Goal: Check status: Check status

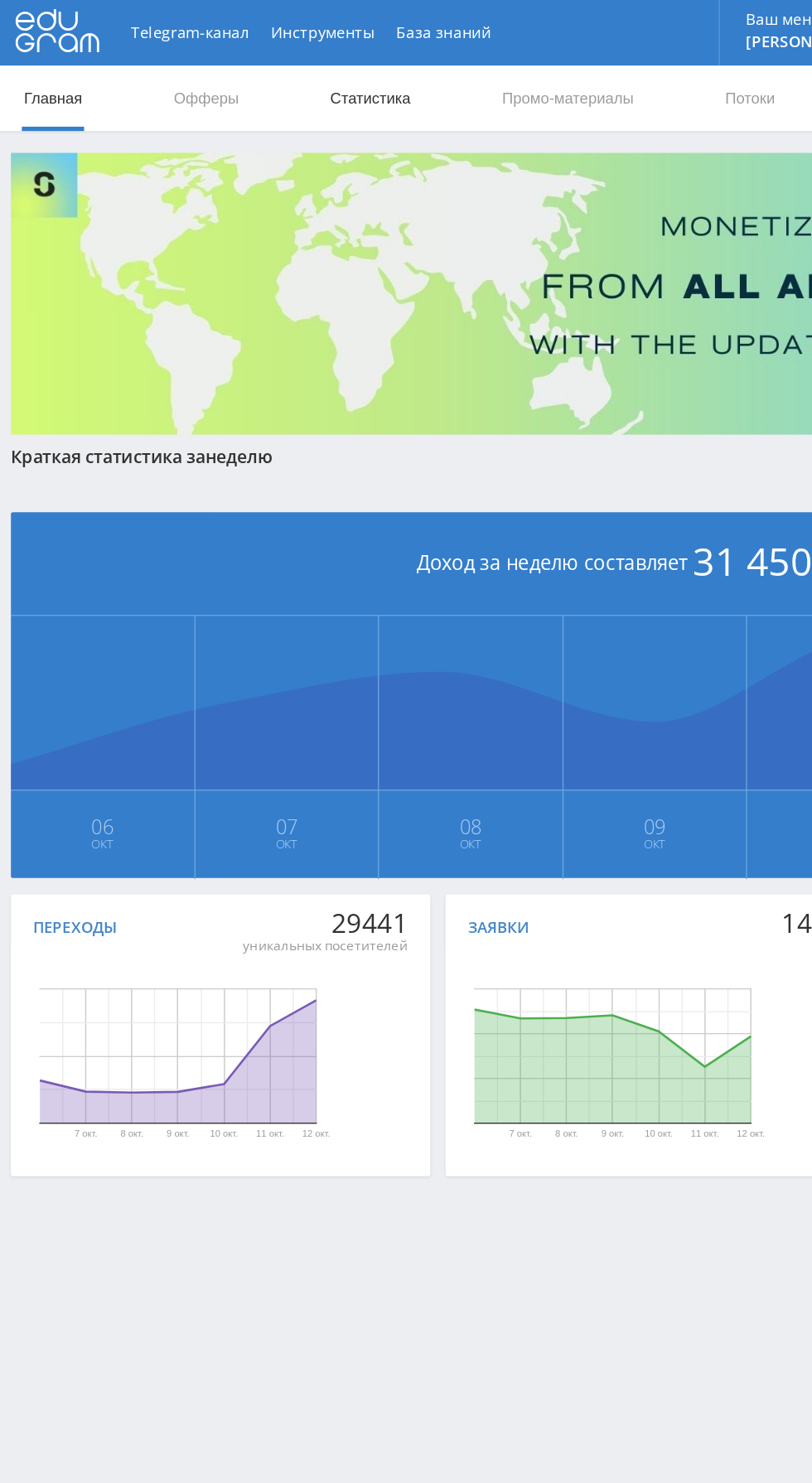
click at [284, 68] on link "Статистика" at bounding box center [280, 74] width 64 height 49
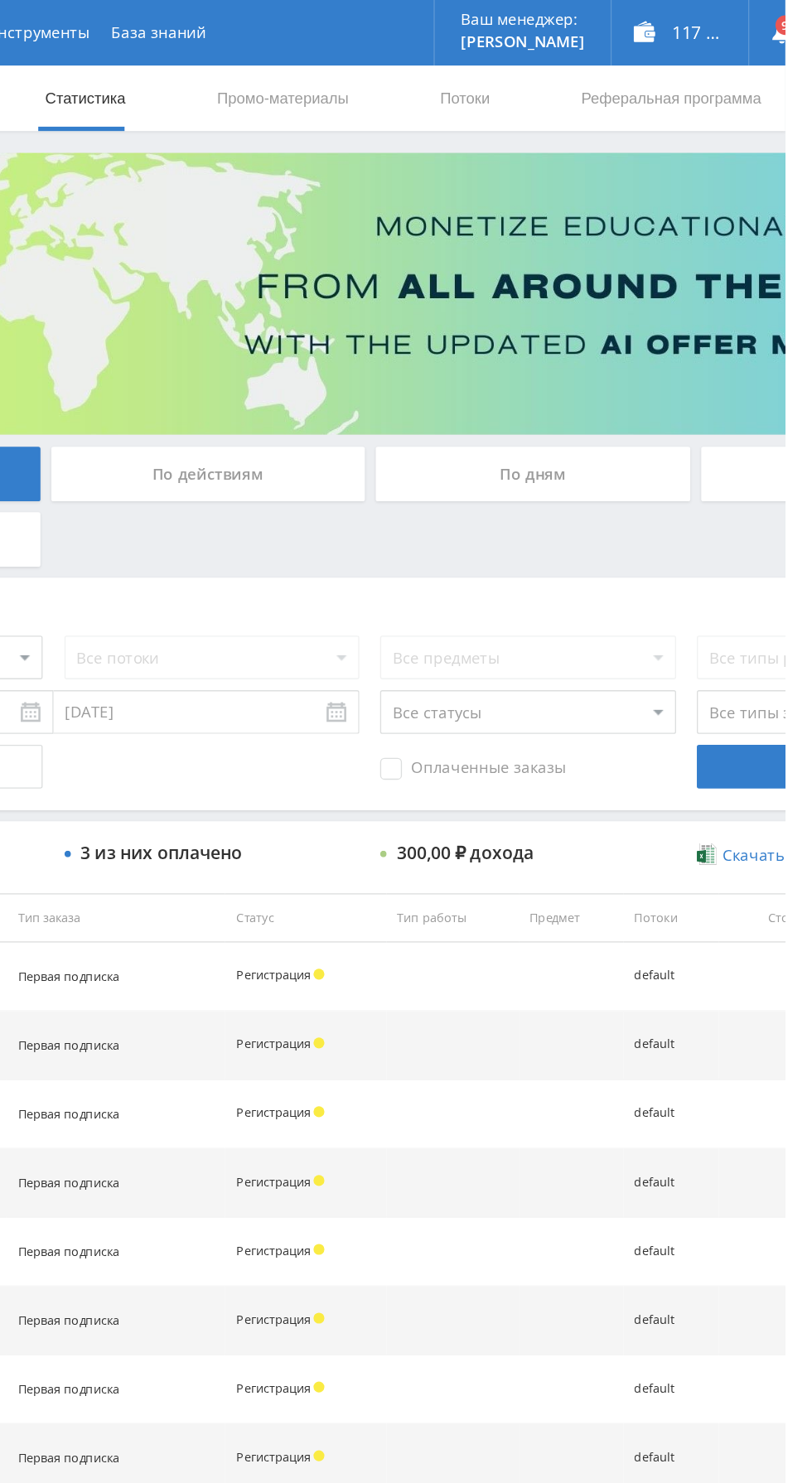
click at [660, 360] on div "По дням" at bounding box center [621, 360] width 239 height 42
click at [0, 0] on input "По дням" at bounding box center [0, 0] width 0 height 0
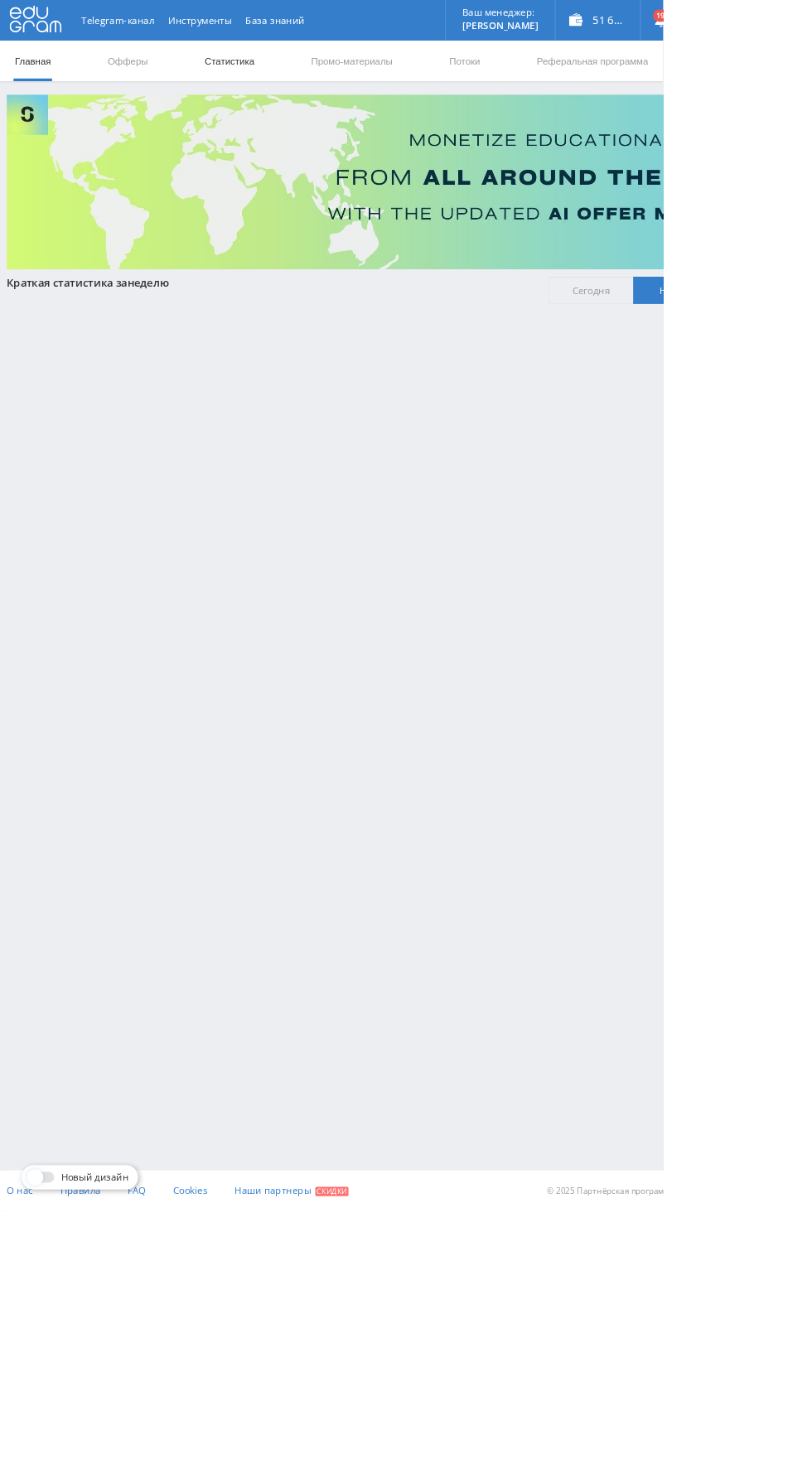
click at [287, 74] on link "Статистика" at bounding box center [280, 74] width 64 height 49
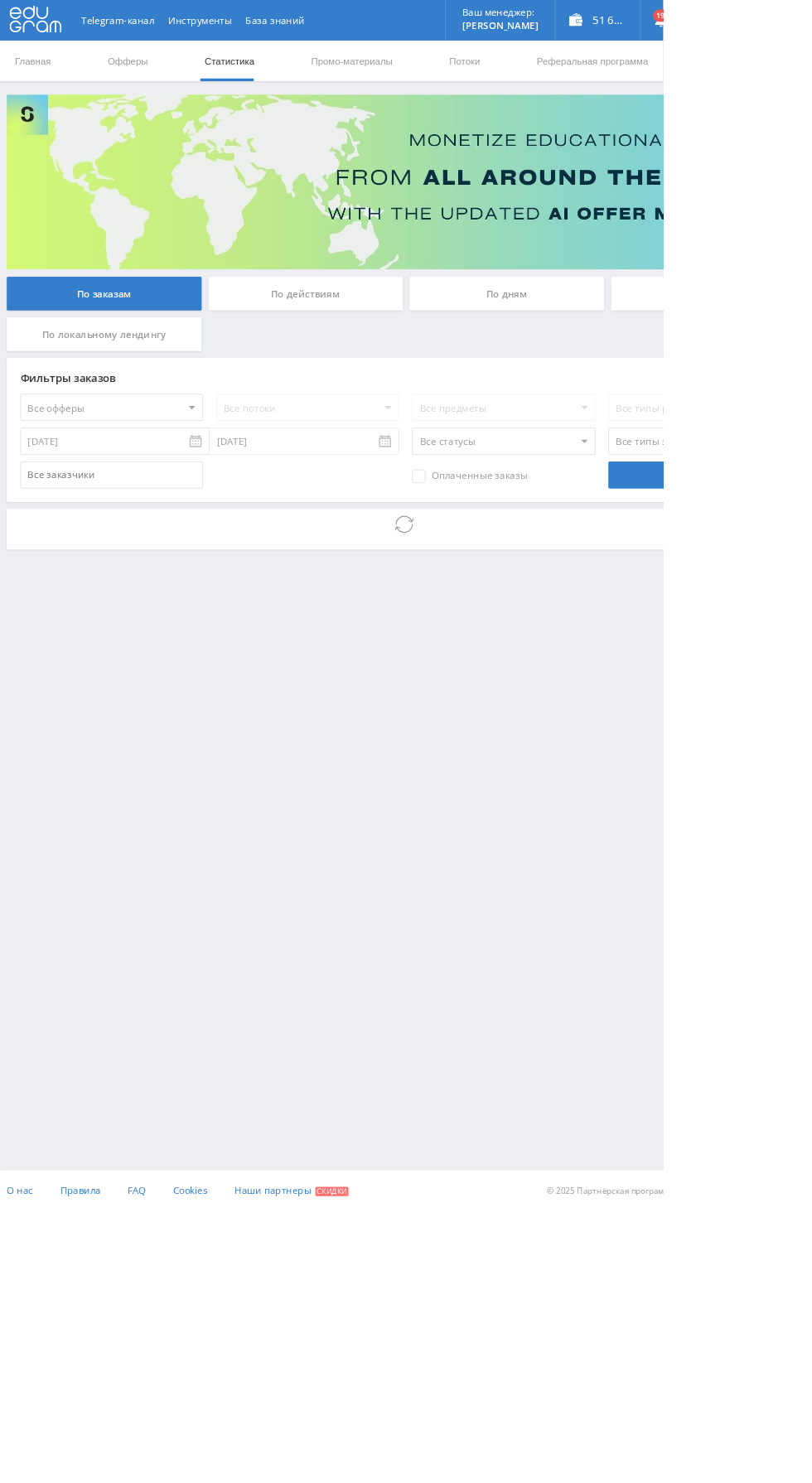
click at [638, 368] on div "По дням" at bounding box center [621, 360] width 239 height 42
click at [0, 0] on input "По дням" at bounding box center [0, 0] width 0 height 0
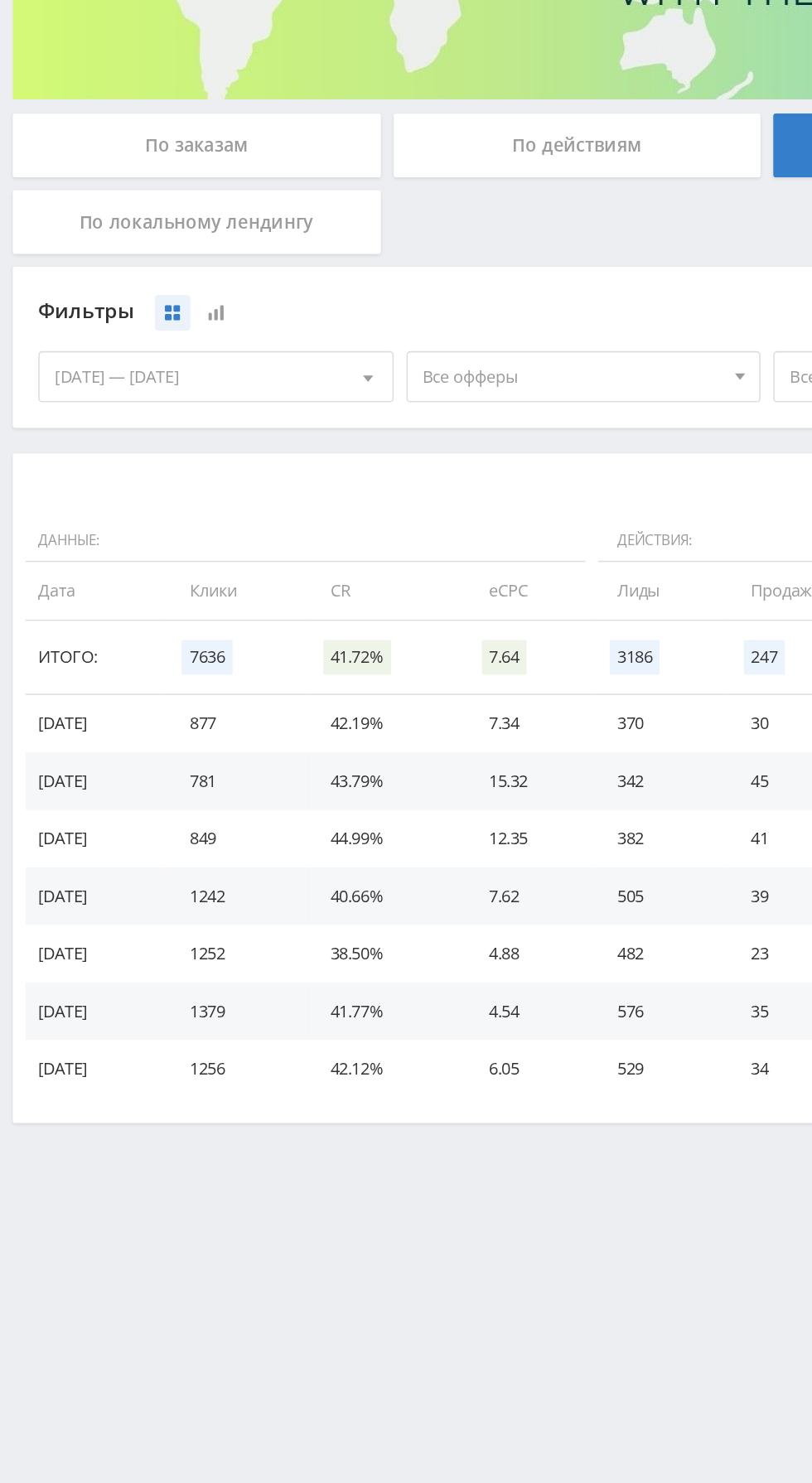
click at [401, 503] on span "Все офферы" at bounding box center [370, 509] width 194 height 31
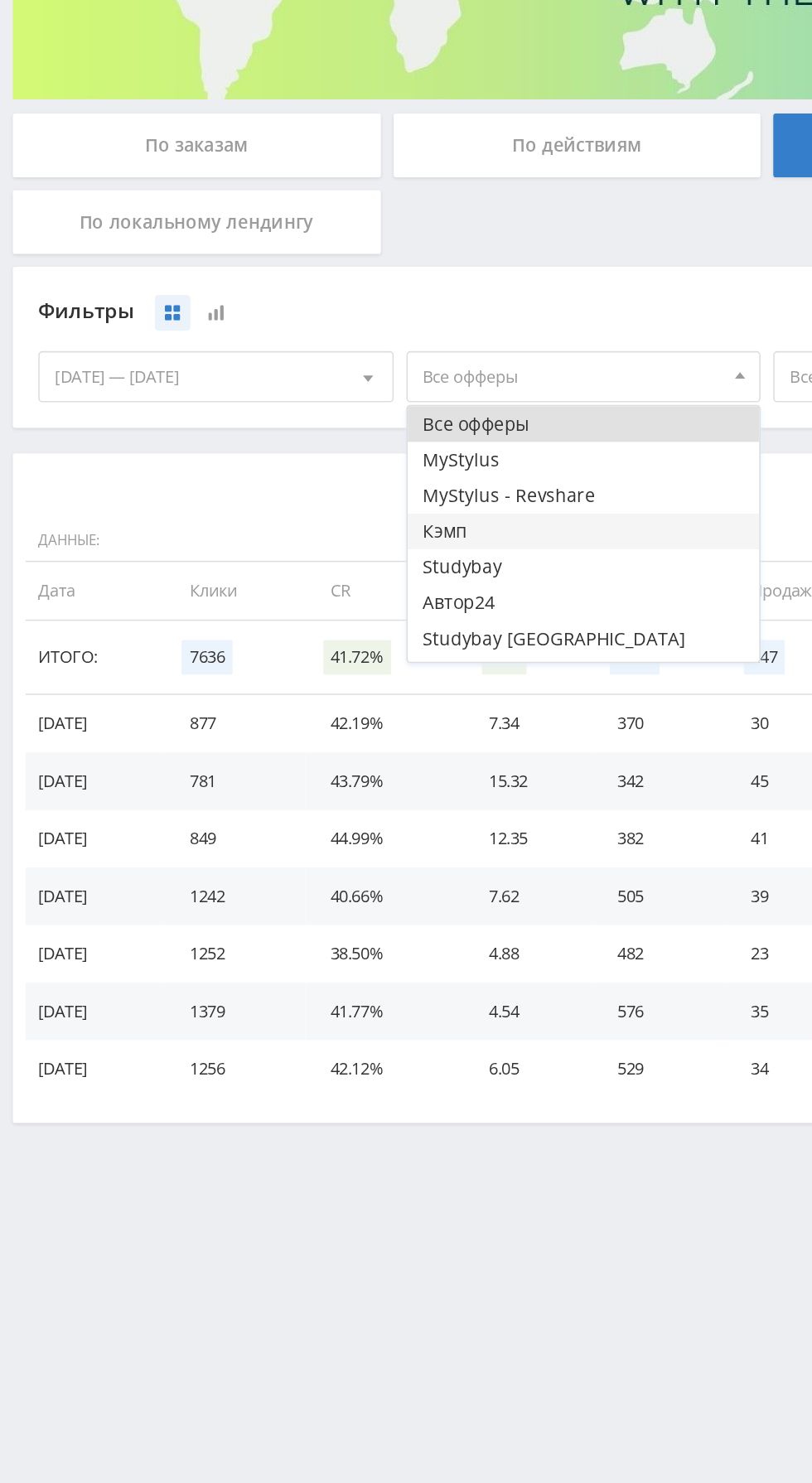
click at [345, 603] on button "Кэмп" at bounding box center [378, 609] width 228 height 23
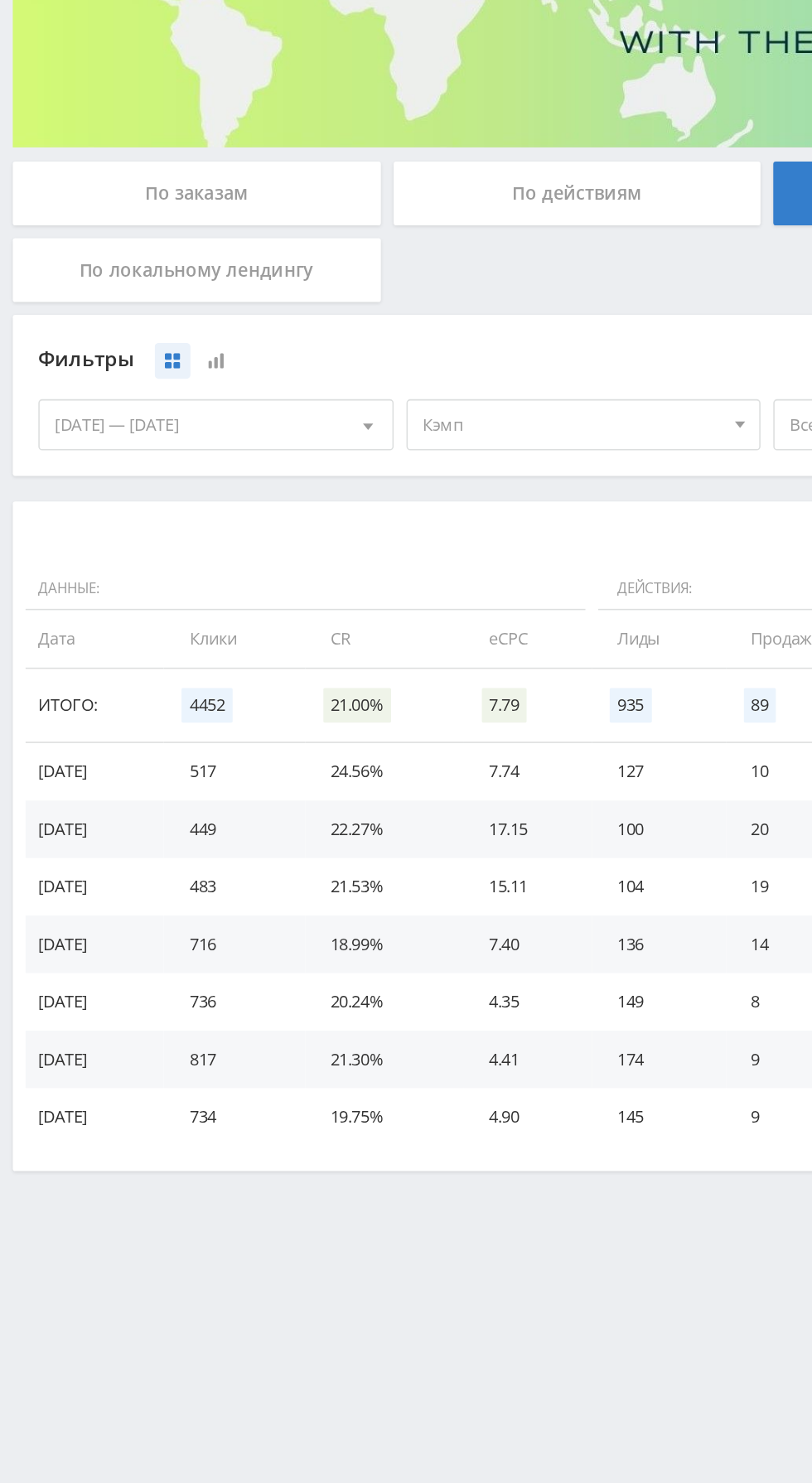
click at [370, 504] on span "Кэмп" at bounding box center [370, 509] width 194 height 31
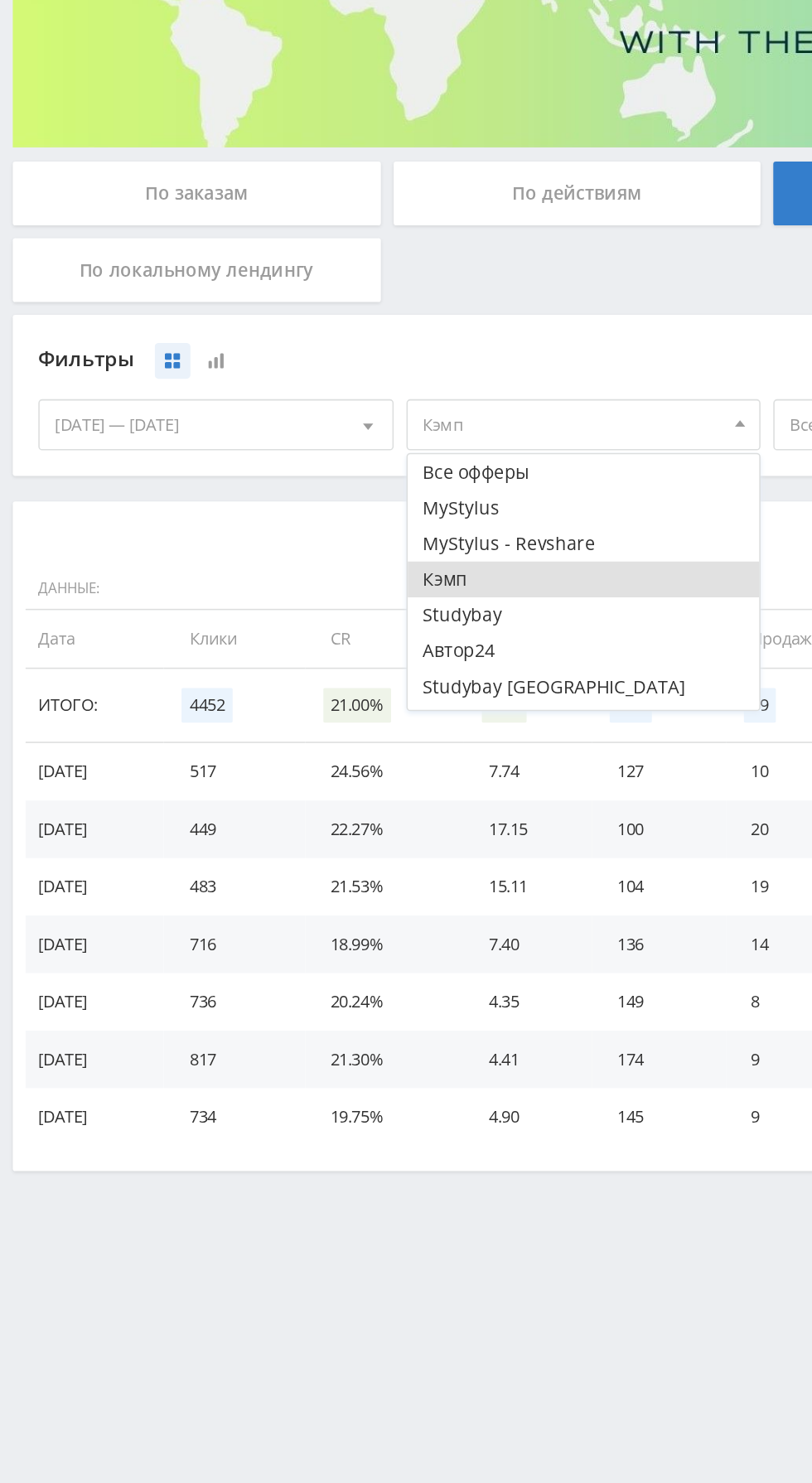
scroll to position [43, 0]
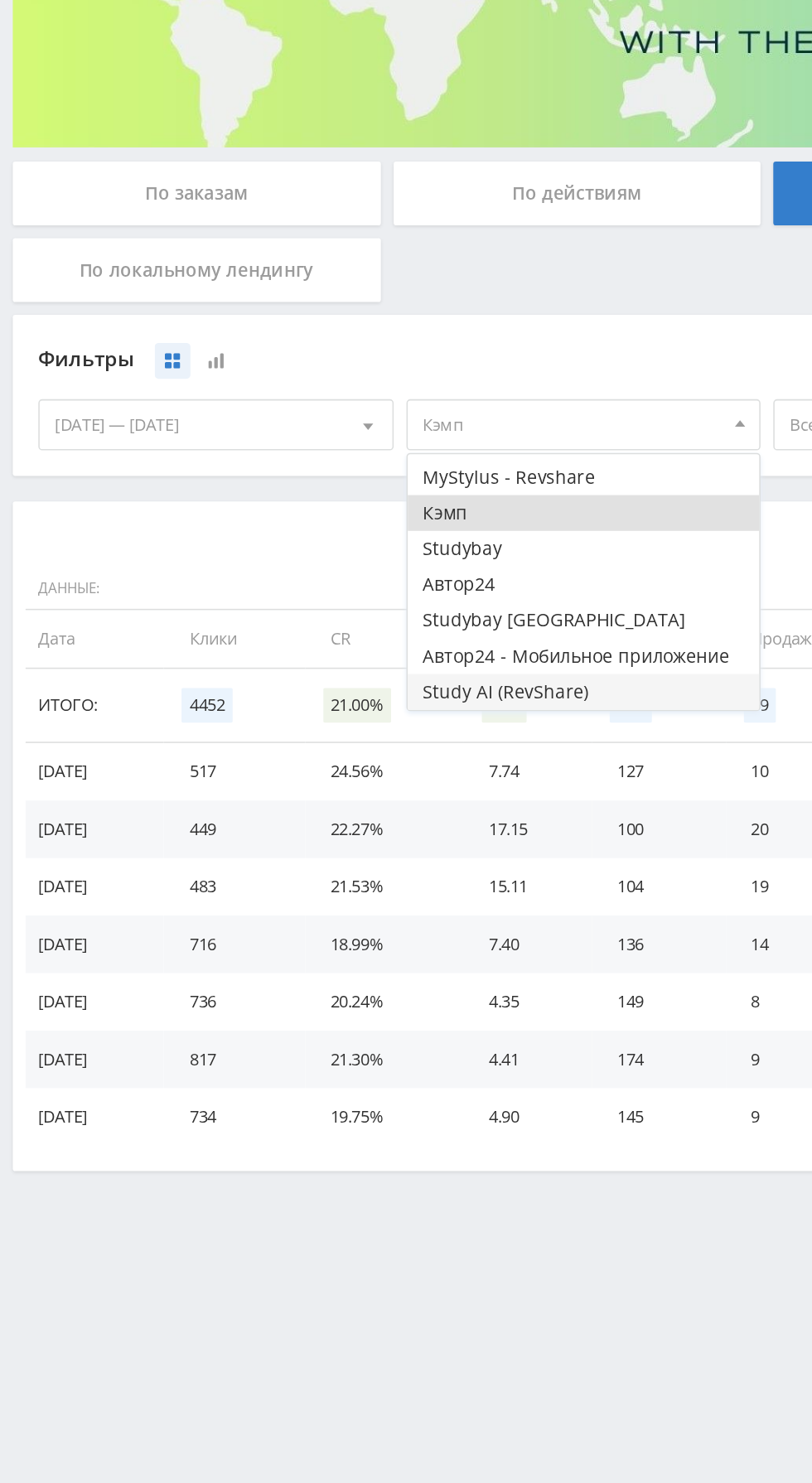
click at [371, 672] on button "Study AI (RevShare)" at bounding box center [378, 682] width 228 height 23
click at [370, 560] on button "Кэмп" at bounding box center [378, 567] width 228 height 23
